Goal: Information Seeking & Learning: Find specific fact

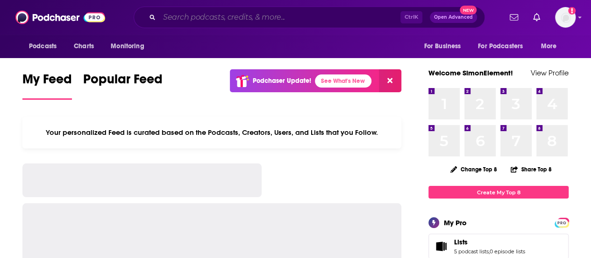
click at [277, 17] on input "Search podcasts, credits, & more..." at bounding box center [279, 17] width 241 height 15
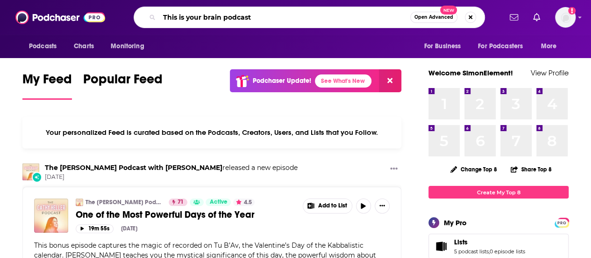
type input "This is your brain podcast"
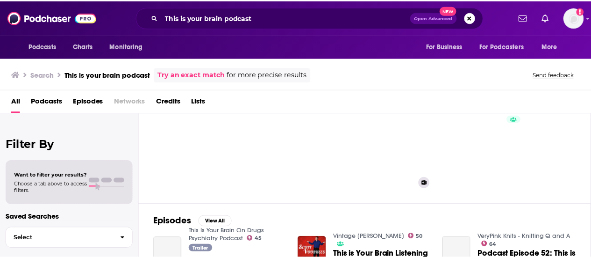
scroll to position [40, 0]
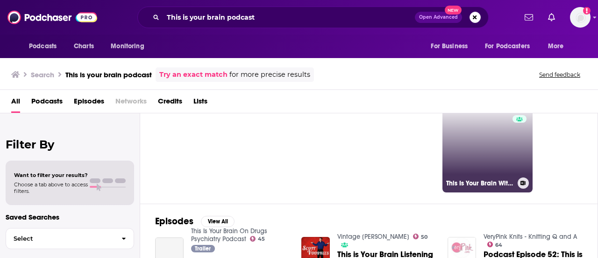
click at [493, 144] on link "54 This Is Your Brain With [PERSON_NAME]" at bounding box center [488, 146] width 91 height 91
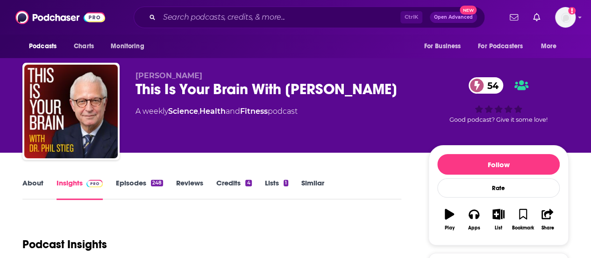
scroll to position [150, 0]
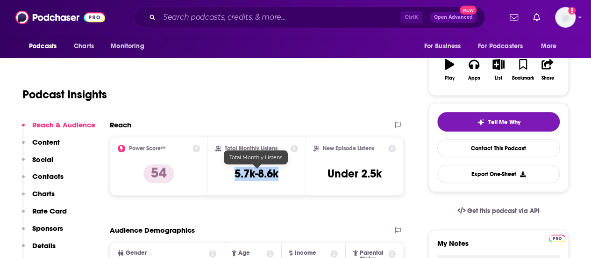
drag, startPoint x: 282, startPoint y: 175, endPoint x: 234, endPoint y: 175, distance: 48.6
click at [234, 175] on div "Total Monthly Listens 5.7k-8.6k" at bounding box center [256, 165] width 83 height 43
copy h3 "5.7k-8.6k"
